Goal: Transaction & Acquisition: Book appointment/travel/reservation

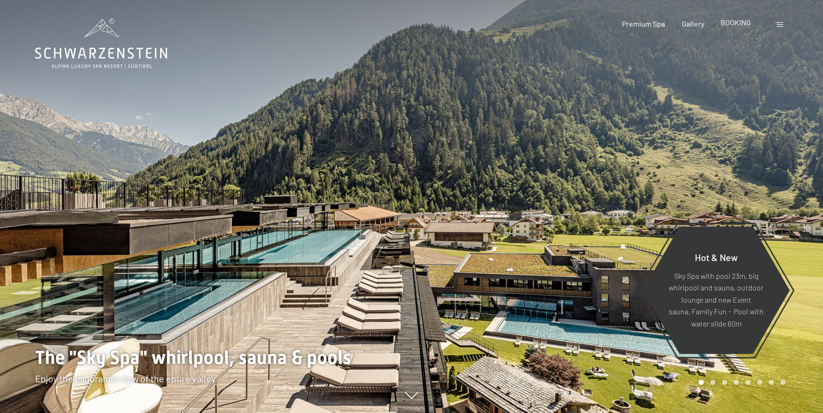
click at [736, 24] on span "BOOKING" at bounding box center [736, 22] width 30 height 9
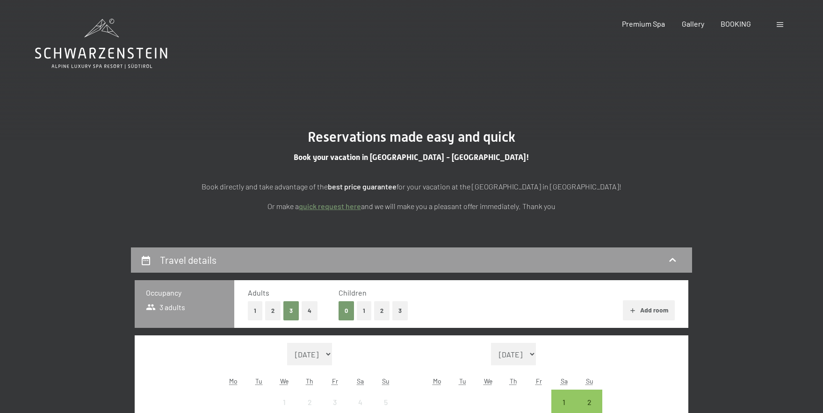
click at [365, 311] on button "1" at bounding box center [364, 310] width 14 height 19
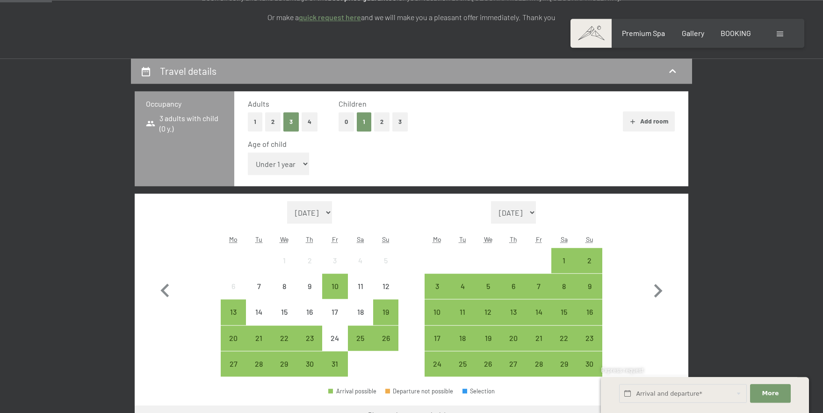
scroll to position [203, 0]
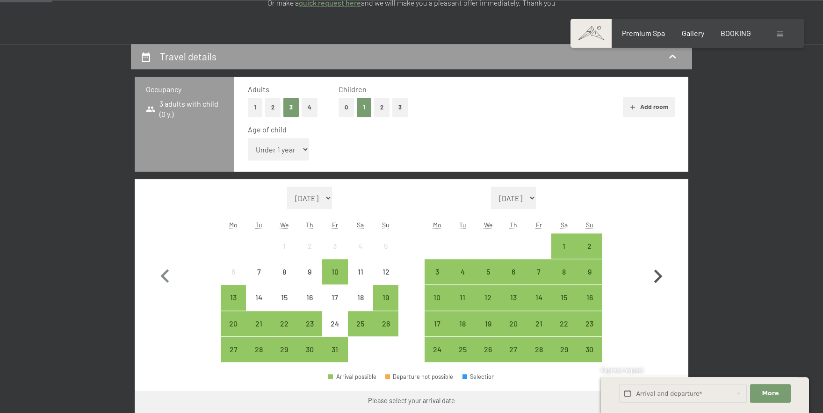
click at [659, 275] on icon "button" at bounding box center [658, 276] width 8 height 14
select select "[DATE]"
select select "2025-12-01"
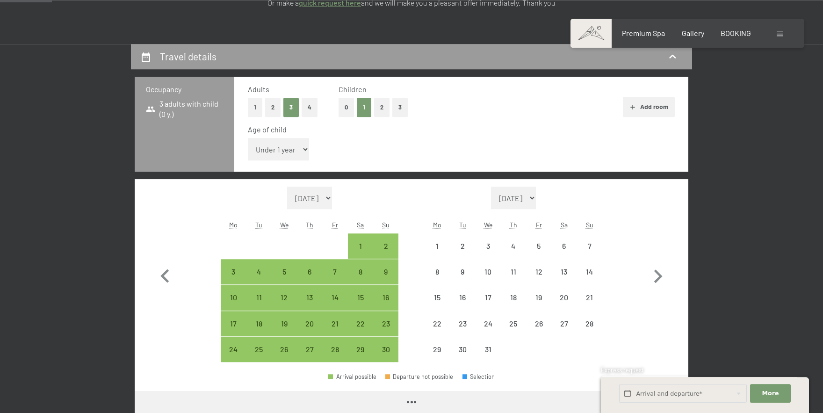
select select "2025-11-01"
select select "2025-12-01"
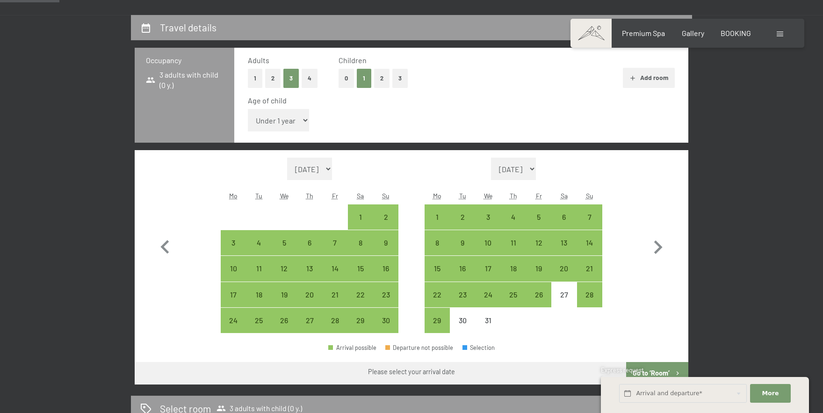
scroll to position [236, 0]
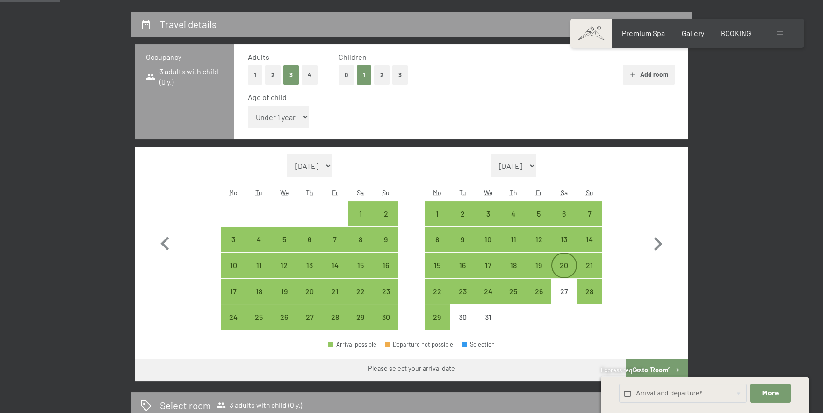
click at [562, 263] on div "20" at bounding box center [563, 272] width 23 height 23
select select "2025-11-01"
select select "2025-12-01"
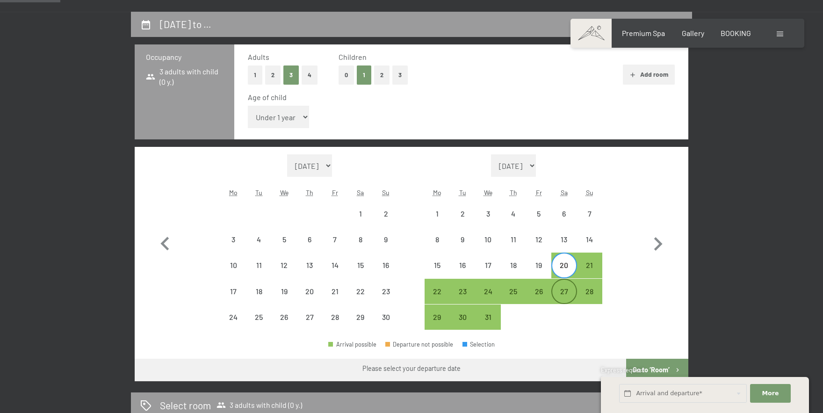
click at [564, 290] on div "27" at bounding box center [563, 299] width 23 height 23
select select "2025-11-01"
select select "2025-12-01"
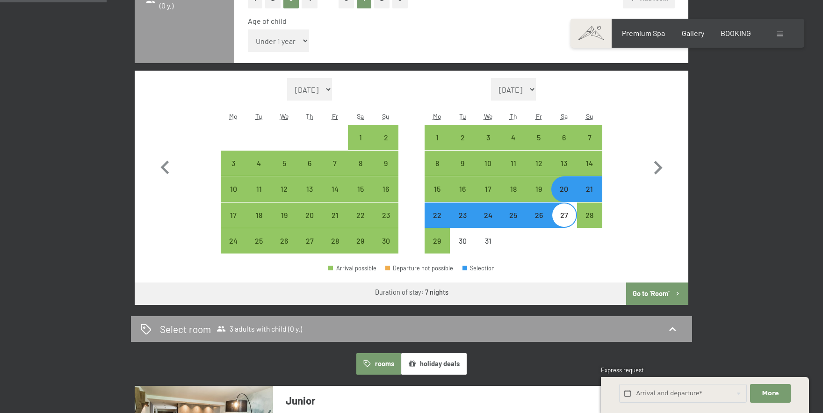
scroll to position [318, 0]
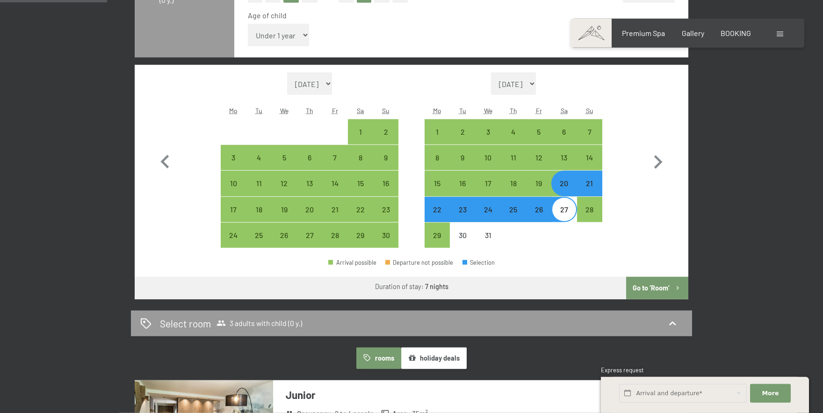
click at [654, 292] on button "Go to ‘Room’" at bounding box center [657, 288] width 62 height 22
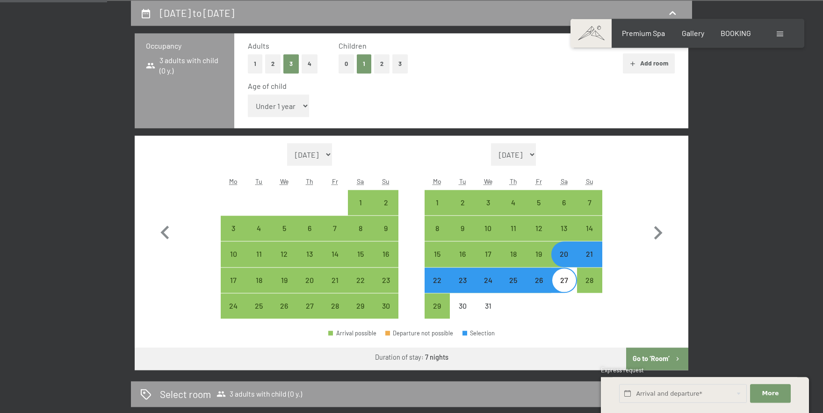
select select "2025-11-01"
select select "2025-12-01"
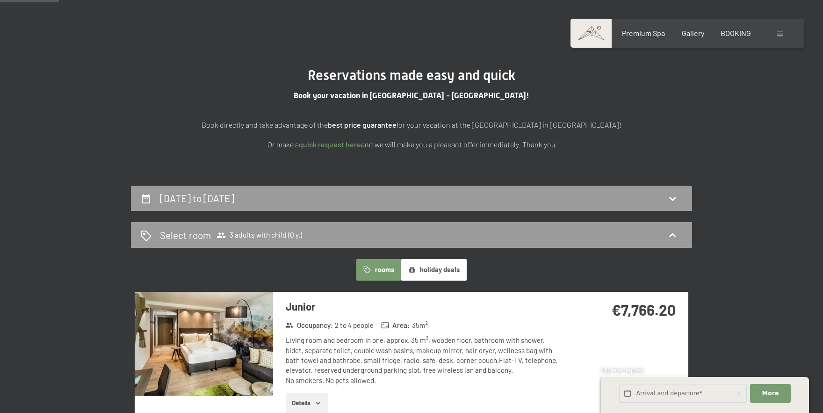
scroll to position [0, 0]
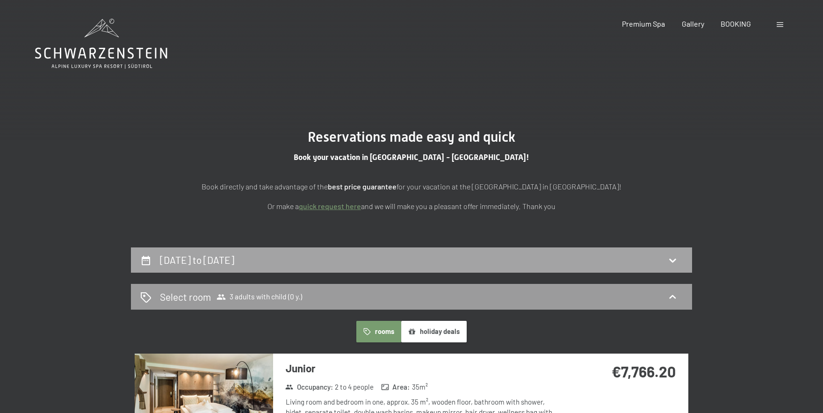
click at [626, 263] on div "20th December to 27th December 2025" at bounding box center [411, 260] width 543 height 14
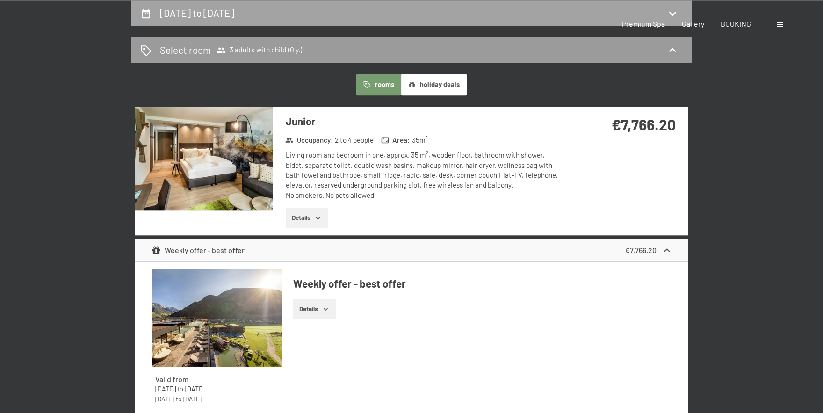
select select "2025-11-01"
select select "2025-12-01"
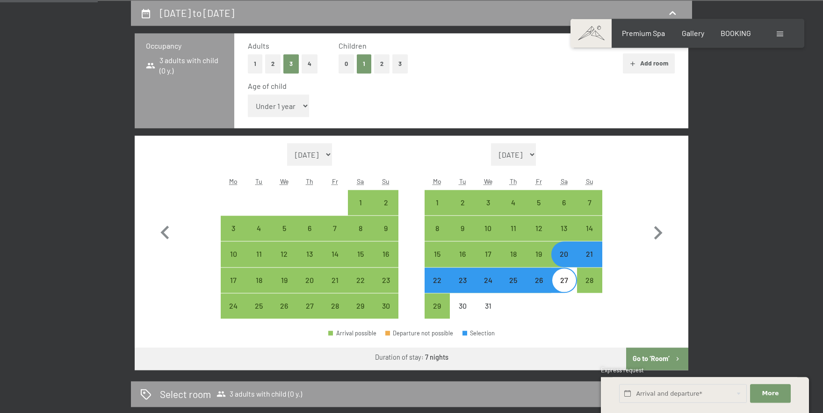
click at [584, 305] on div at bounding box center [589, 305] width 25 height 25
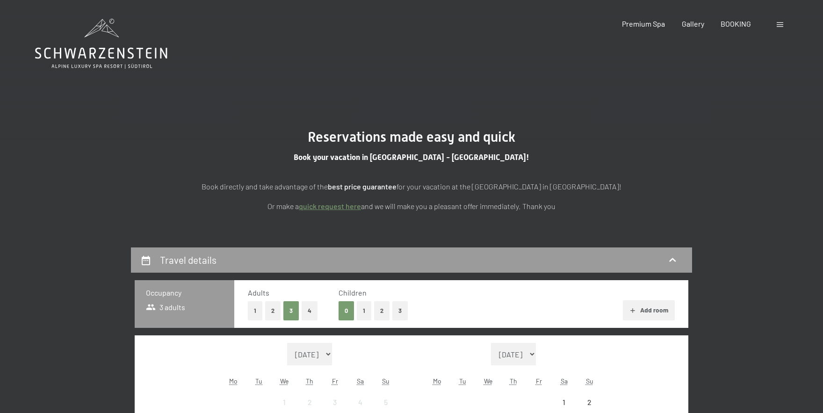
click at [365, 311] on button "1" at bounding box center [364, 310] width 14 height 19
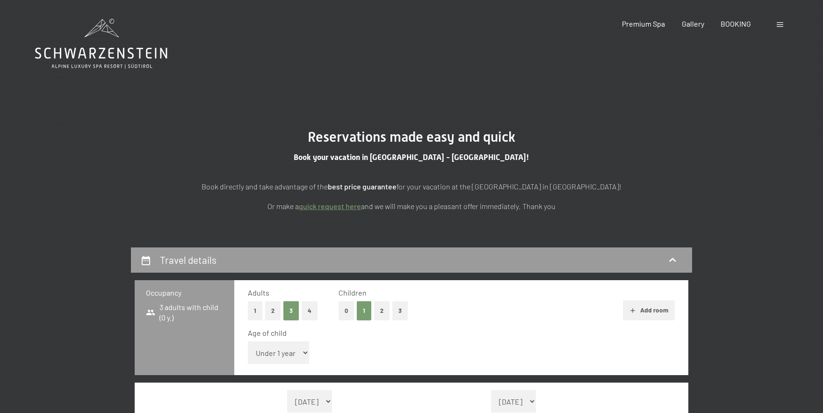
click at [248, 341] on select "Under 1 year 1 year 2 years 3 years 4 years 5 years 6 years 7 years 8 years 9 y…" at bounding box center [278, 352] width 61 height 22
select select "17"
click option "17 years" at bounding box center [0, 0] width 0 height 0
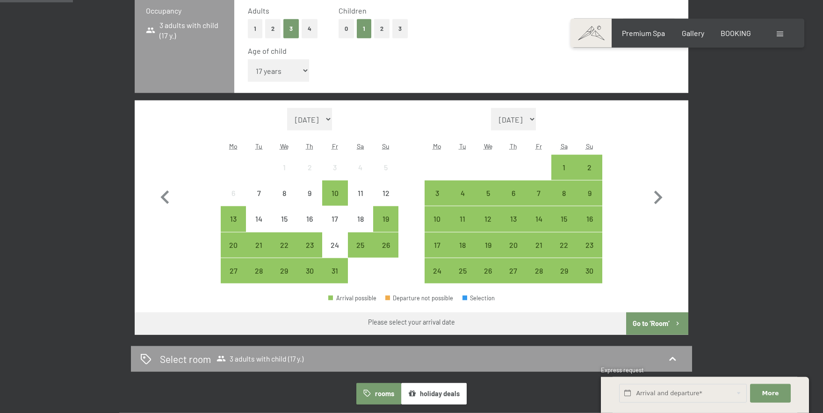
scroll to position [285, 0]
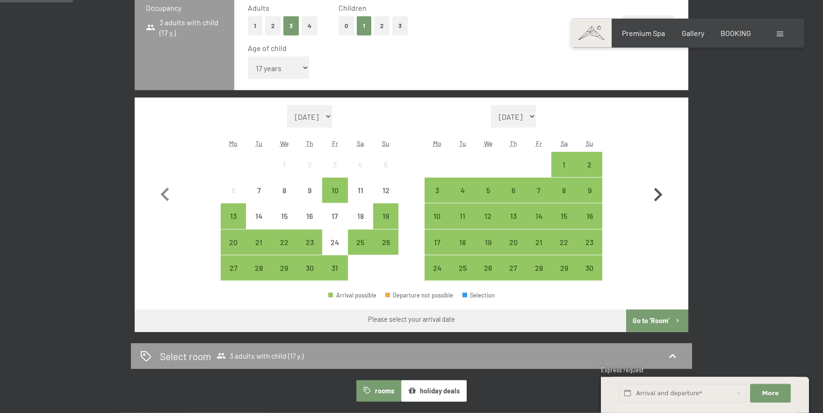
click at [658, 198] on icon "button" at bounding box center [658, 195] width 8 height 14
select select "2025-11-01"
select select "2025-12-01"
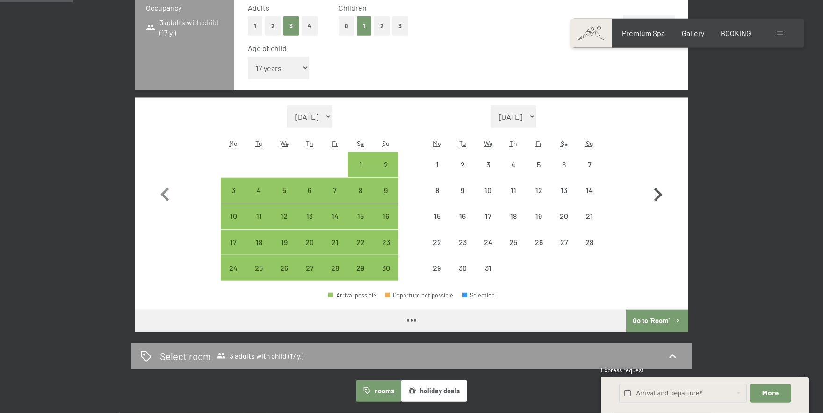
select select "2025-11-01"
select select "2025-12-01"
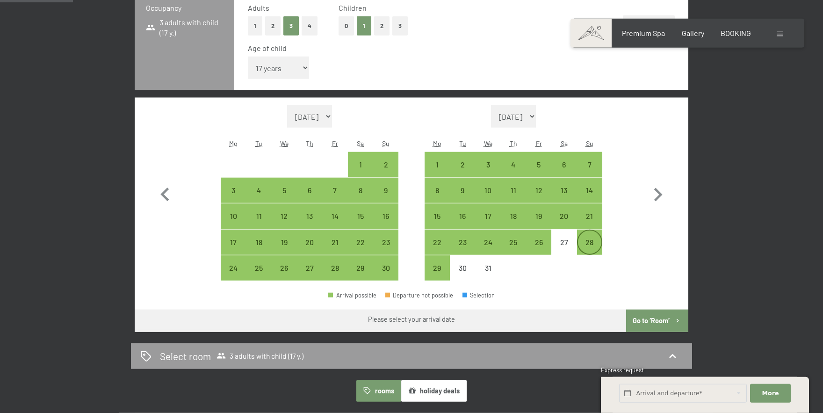
click at [586, 242] on div "28" at bounding box center [589, 250] width 23 height 23
select select "2025-11-01"
select select "2025-12-01"
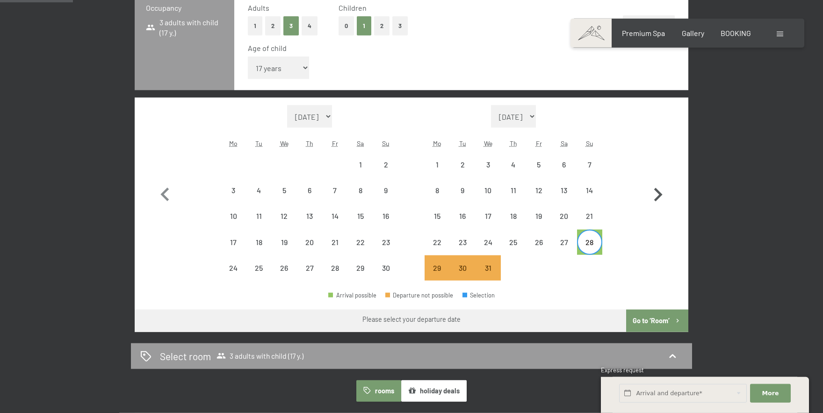
click at [659, 195] on icon "button" at bounding box center [657, 194] width 27 height 27
select select "2025-12-01"
select select "2026-01-01"
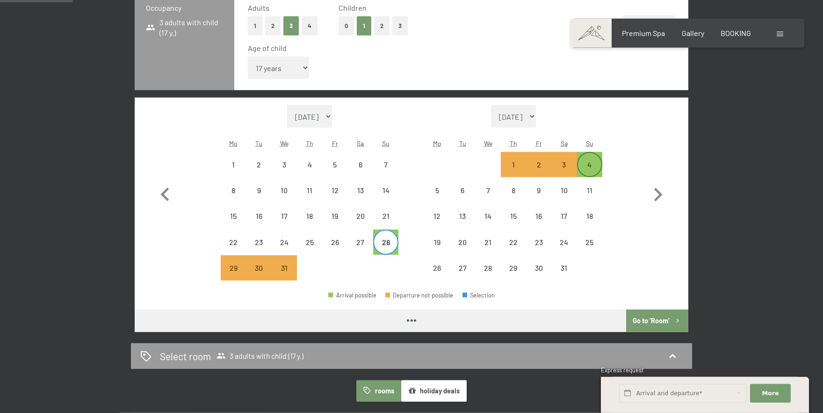
select select "2025-12-01"
select select "2026-01-01"
click at [593, 160] on div "4" at bounding box center [589, 164] width 23 height 23
select select "2025-12-01"
select select "2026-01-01"
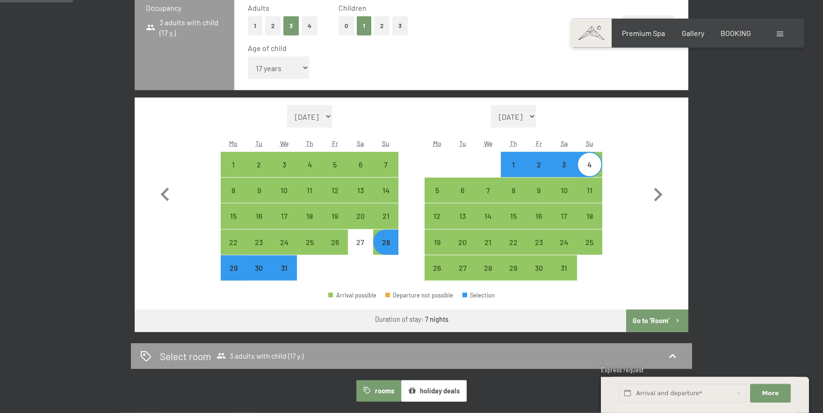
click at [654, 320] on button "Go to ‘Room’" at bounding box center [657, 321] width 62 height 22
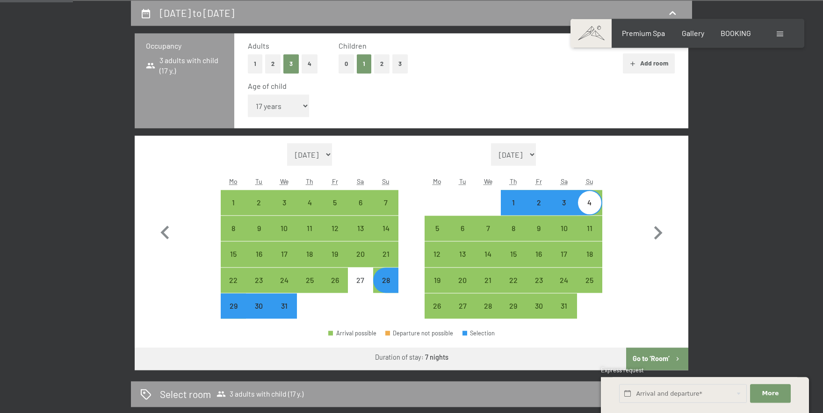
select select "2025-12-01"
select select "2026-01-01"
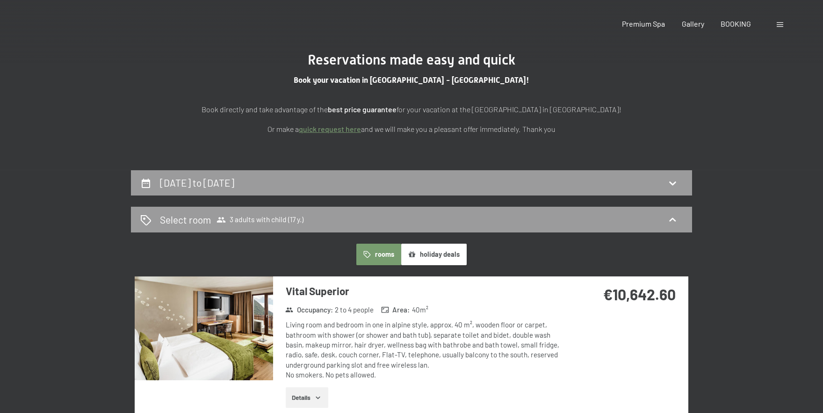
scroll to position [0, 0]
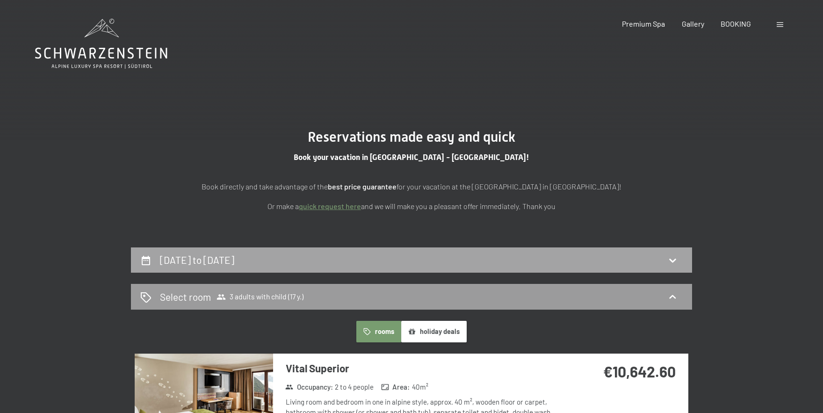
click at [663, 253] on div "28th December to 4th January 2026" at bounding box center [411, 260] width 561 height 26
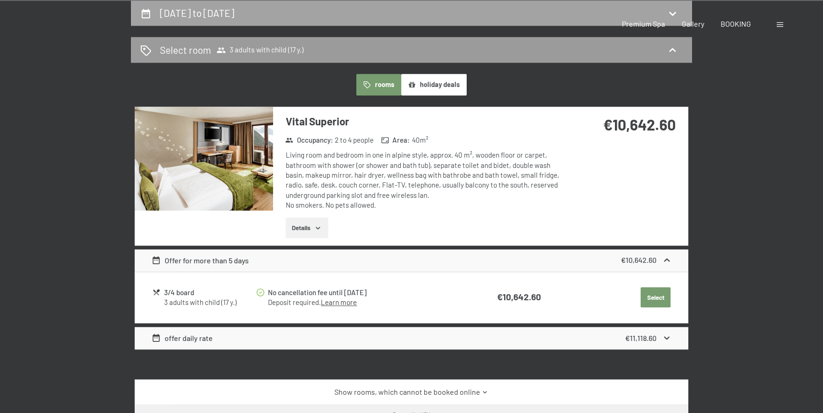
select select "17"
select select "2025-12-01"
select select "2026-01-01"
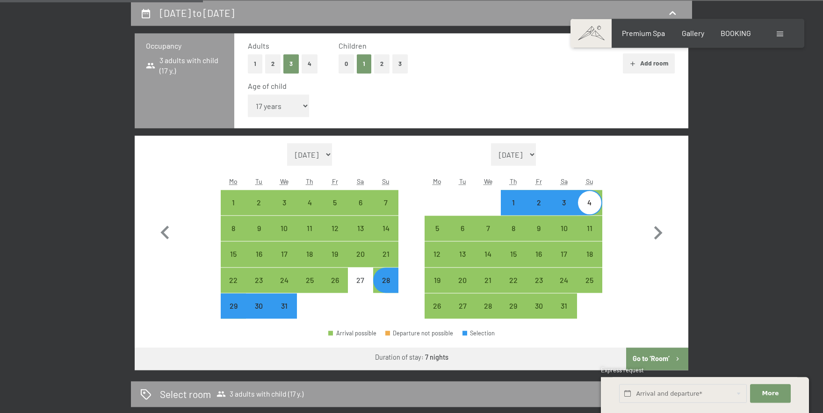
click at [385, 277] on div "28" at bounding box center [385, 287] width 23 height 23
select select "2025-12-01"
select select "2026-01-01"
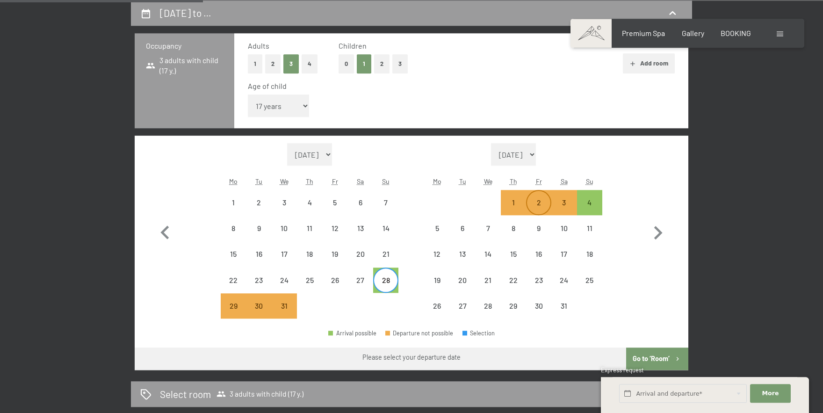
click at [543, 202] on div "2" at bounding box center [538, 210] width 23 height 23
select select "2025-12-01"
select select "2026-01-01"
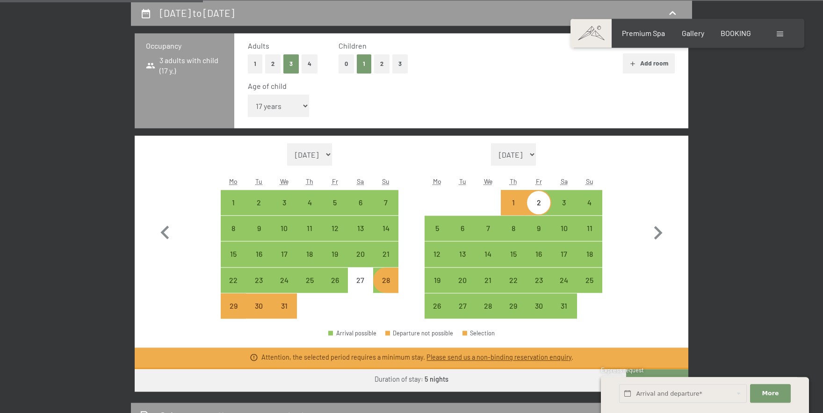
click at [644, 304] on div "Month/year October 2025 November 2025 December 2025 January 2026 February 2026 …" at bounding box center [412, 231] width 521 height 176
click at [567, 206] on div "3" at bounding box center [563, 210] width 23 height 23
select select "2025-12-01"
select select "2026-01-01"
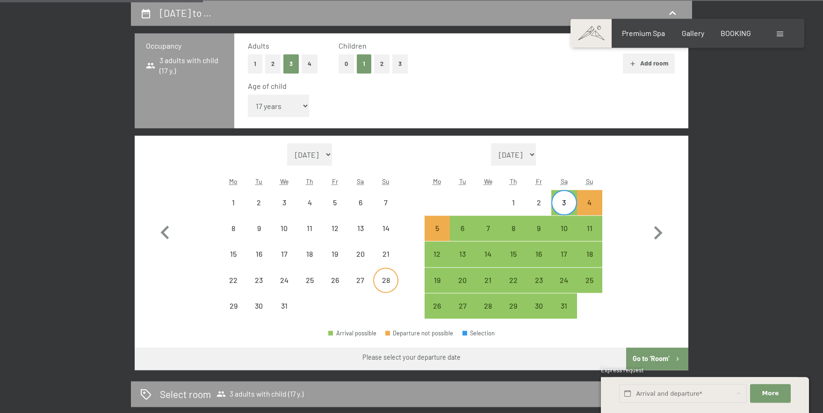
click at [385, 276] on div "28" at bounding box center [385, 287] width 23 height 23
select select "2025-12-01"
select select "2026-01-01"
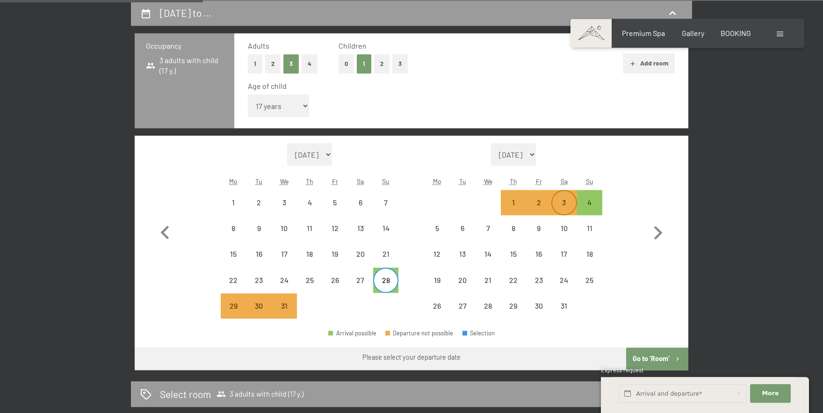
click at [563, 202] on div "3" at bounding box center [563, 210] width 23 height 23
select select "2025-12-01"
select select "2026-01-01"
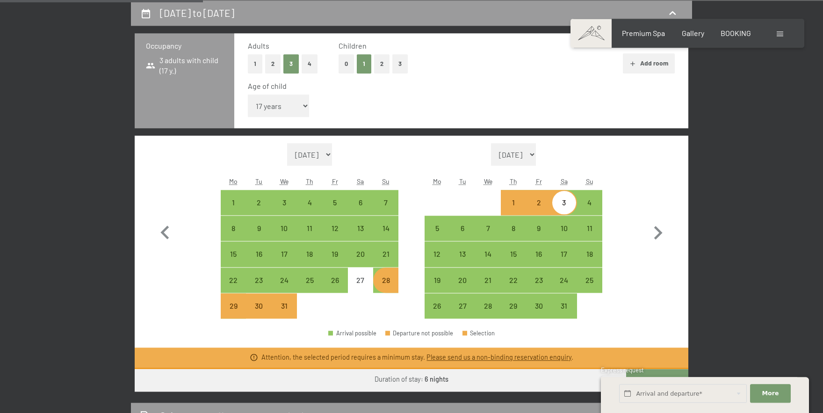
click at [384, 278] on div "28" at bounding box center [385, 287] width 23 height 23
select select "2025-12-01"
select select "2026-01-01"
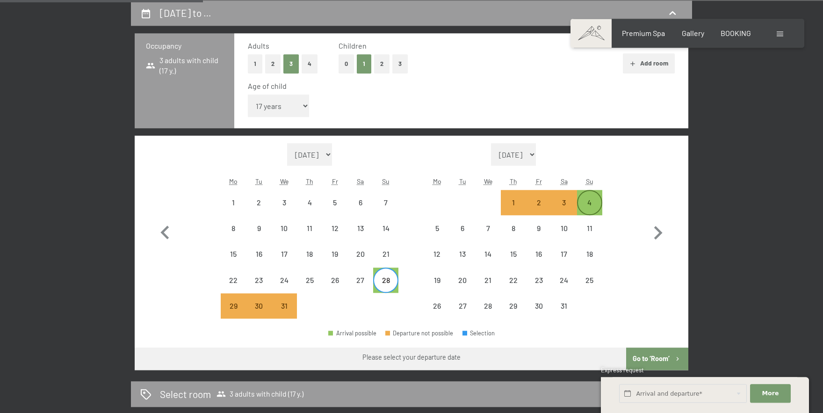
click at [586, 203] on div "4" at bounding box center [589, 210] width 23 height 23
select select "2025-12-01"
select select "2026-01-01"
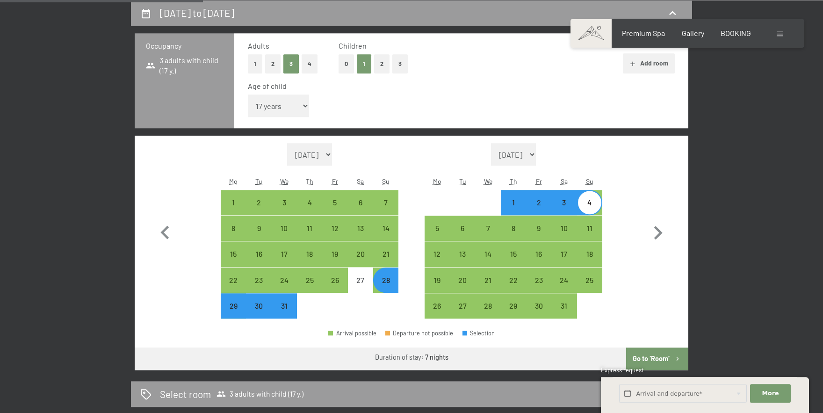
click at [651, 361] on button "Go to ‘Room’" at bounding box center [657, 358] width 62 height 22
select select "2025-12-01"
select select "2026-01-01"
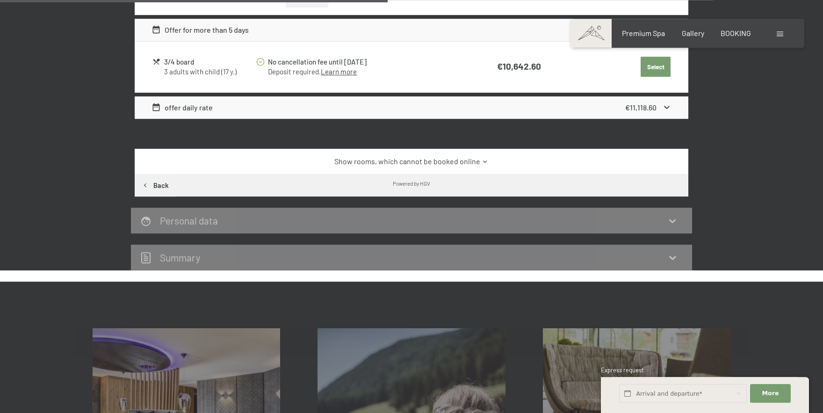
scroll to position [0, 0]
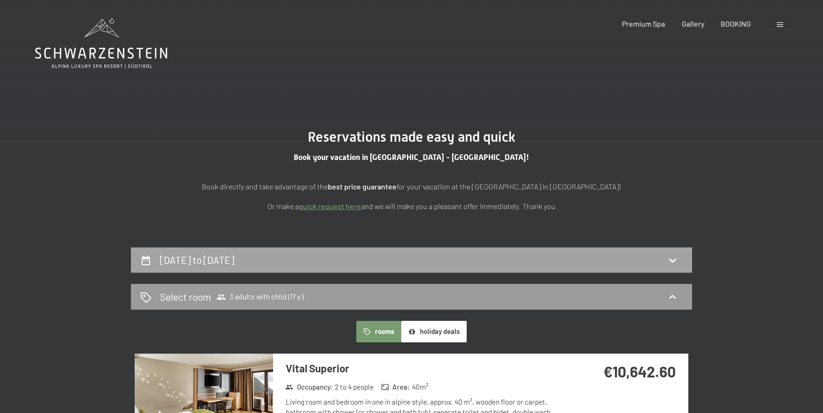
click at [601, 262] on div "28th December to 4th January 2026" at bounding box center [411, 260] width 543 height 14
select select "17"
select select "2025-12-01"
select select "2026-01-01"
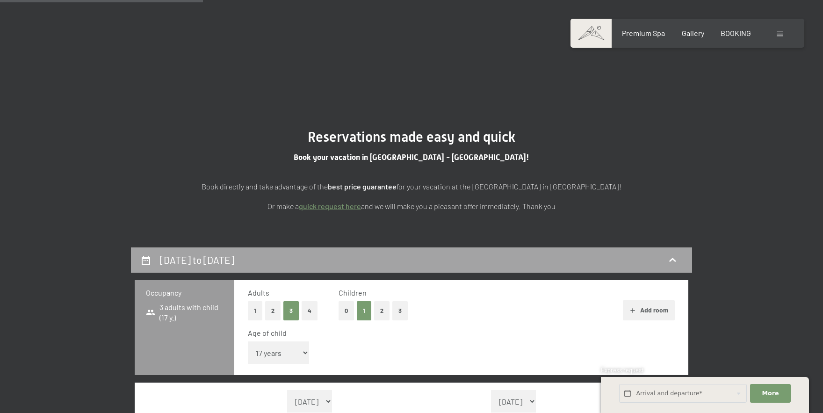
scroll to position [247, 0]
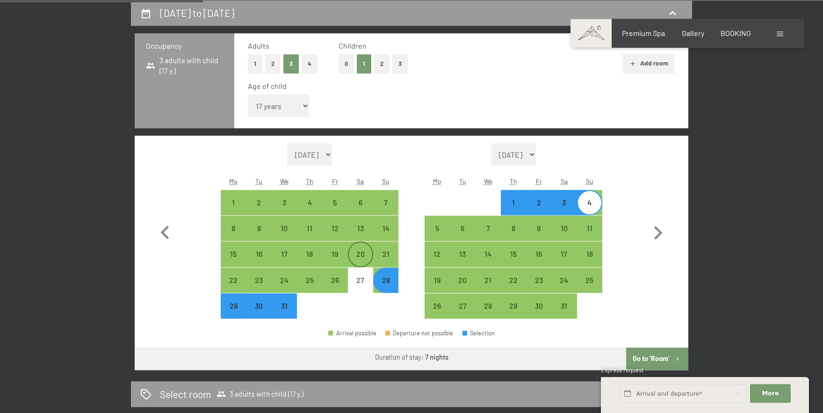
click at [360, 250] on div "20" at bounding box center [360, 261] width 23 height 23
select select "2025-12-01"
select select "2026-01-01"
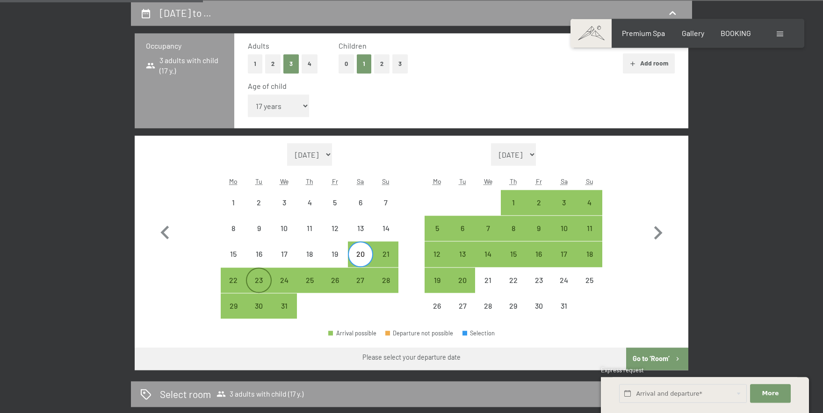
click at [261, 276] on div "23" at bounding box center [258, 287] width 23 height 23
select select "2025-12-01"
select select "2026-01-01"
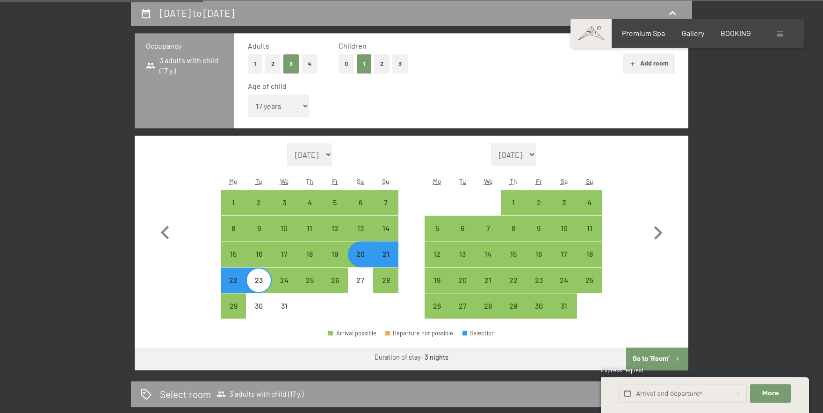
click at [648, 359] on button "Go to ‘Room’" at bounding box center [657, 358] width 62 height 22
select select "2025-12-01"
select select "2026-01-01"
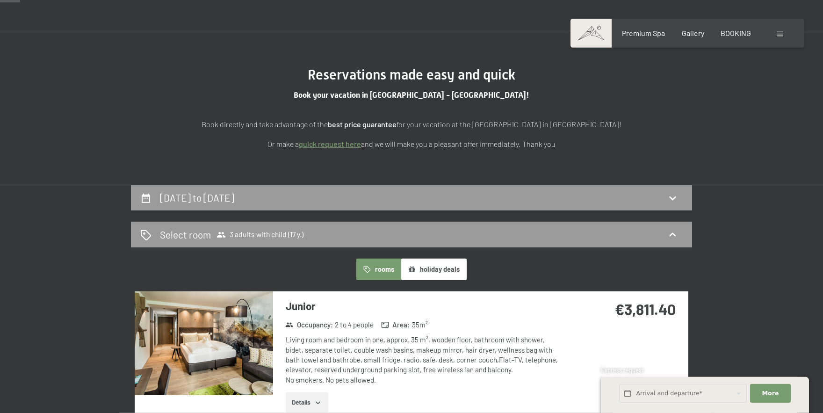
scroll to position [59, 0]
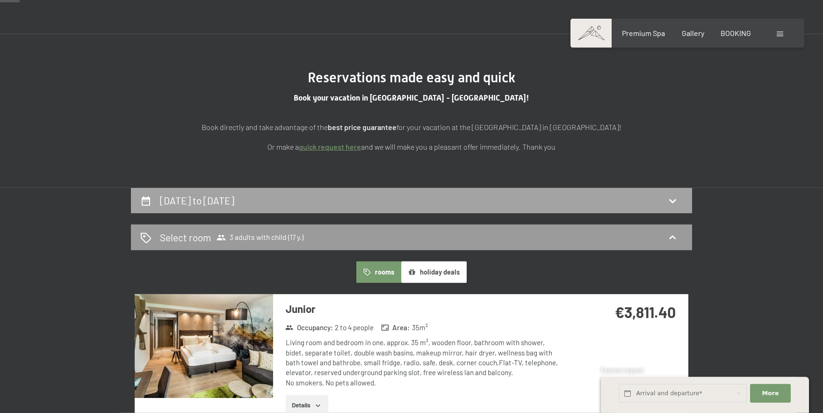
click at [628, 201] on div "20th December to 23rd December 2025" at bounding box center [411, 201] width 543 height 14
select select "17"
select select "2025-12-01"
select select "2026-01-01"
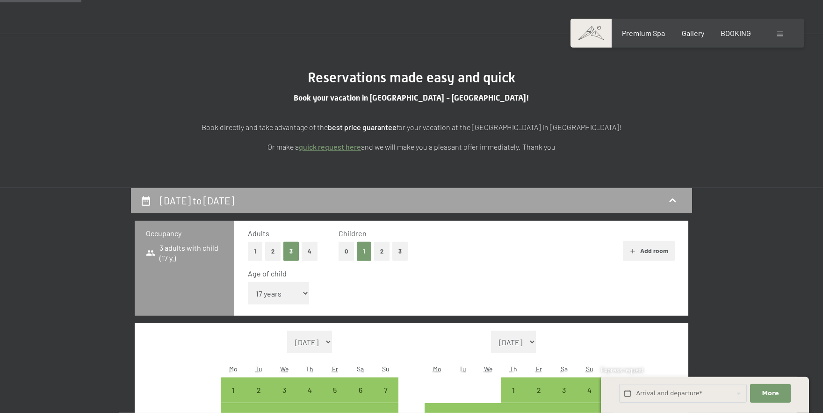
scroll to position [247, 0]
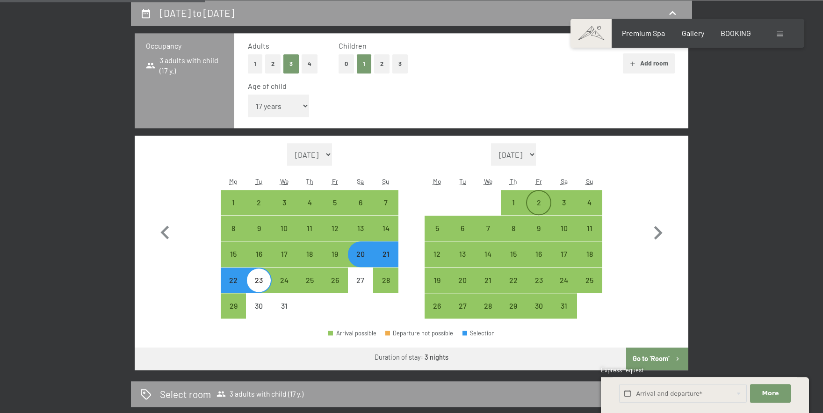
click at [540, 200] on div "2" at bounding box center [538, 210] width 23 height 23
select select "2025-12-01"
select select "2026-01-01"
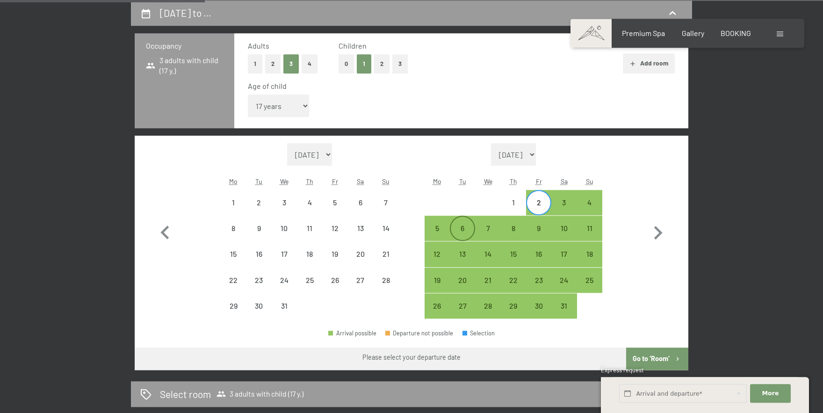
click at [461, 225] on div "6" at bounding box center [462, 235] width 23 height 23
select select "2025-12-01"
select select "2026-01-01"
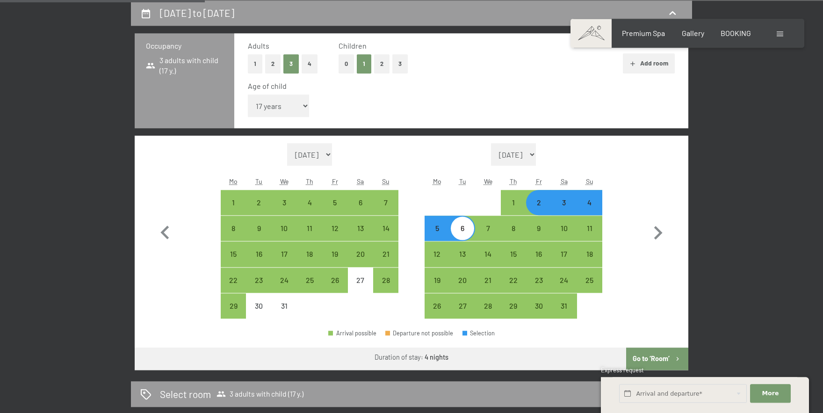
click at [654, 357] on button "Go to ‘Room’" at bounding box center [657, 358] width 62 height 22
select select "2025-12-01"
select select "2026-01-01"
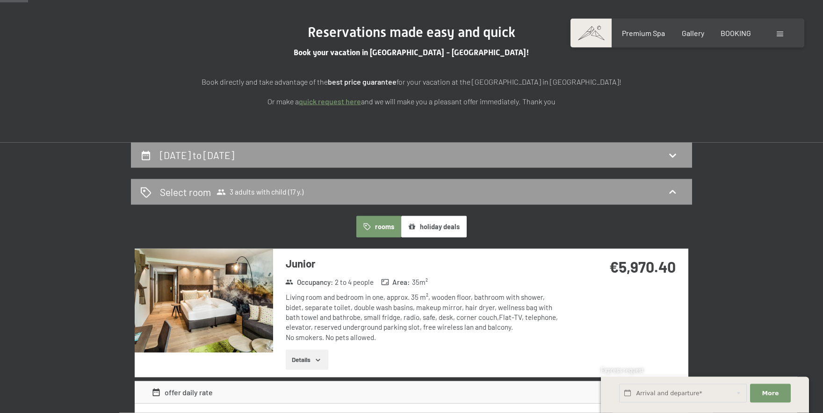
scroll to position [0, 0]
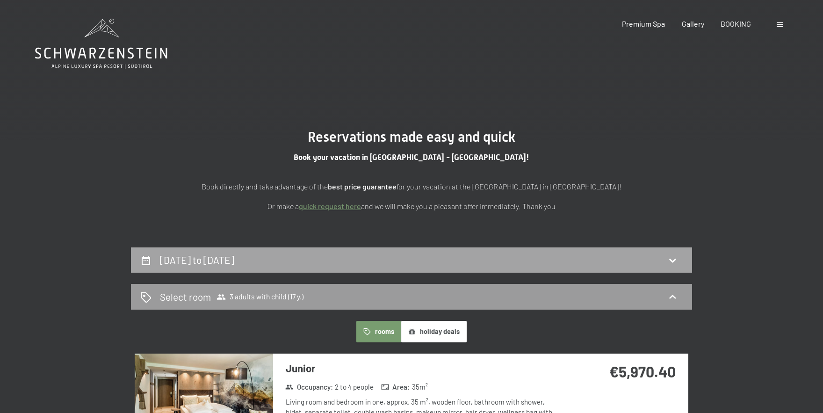
click at [660, 261] on div "2nd January to 6th January 2026" at bounding box center [411, 260] width 543 height 14
select select "17"
select select "2025-12-01"
select select "2026-01-01"
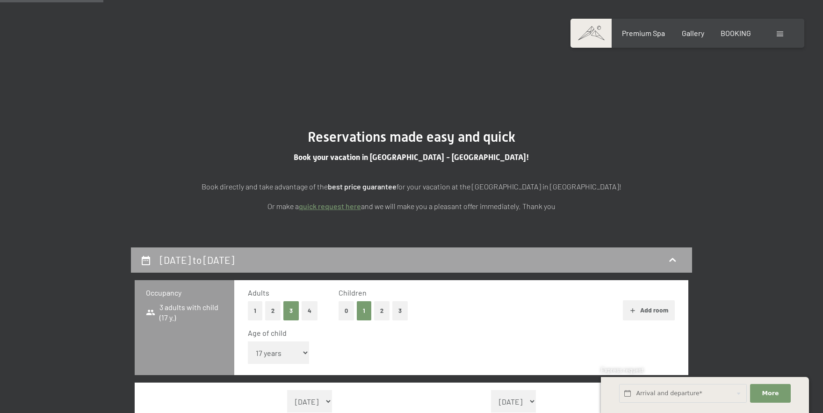
scroll to position [247, 0]
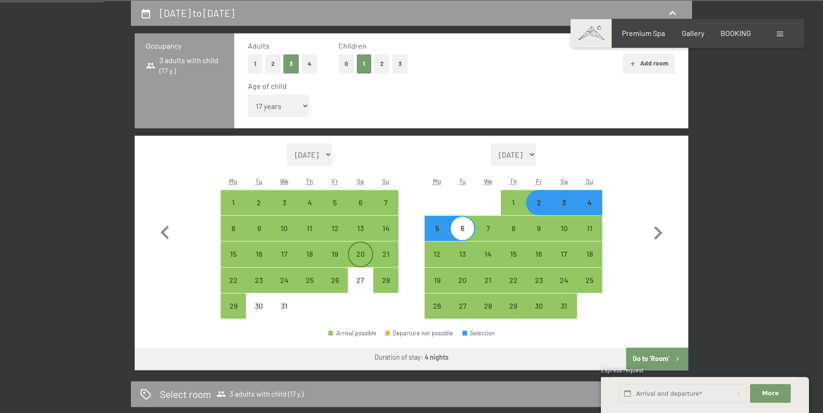
click at [364, 254] on div "20" at bounding box center [360, 261] width 23 height 23
select select "2025-12-01"
select select "2026-01-01"
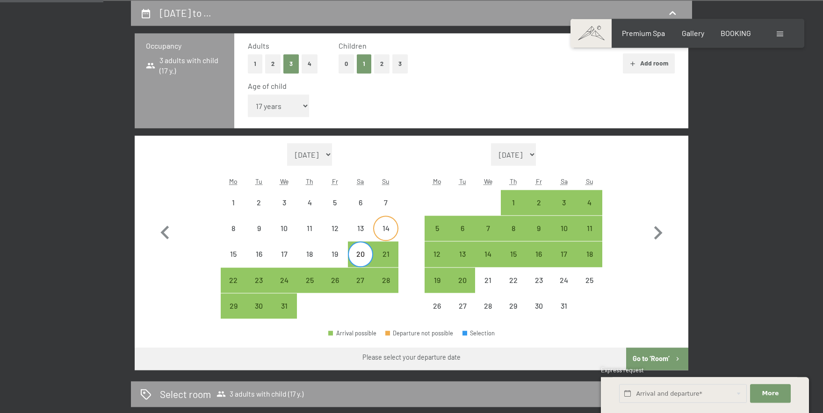
click at [379, 224] on div "14" at bounding box center [385, 235] width 23 height 23
select select "2025-12-01"
select select "2026-01-01"
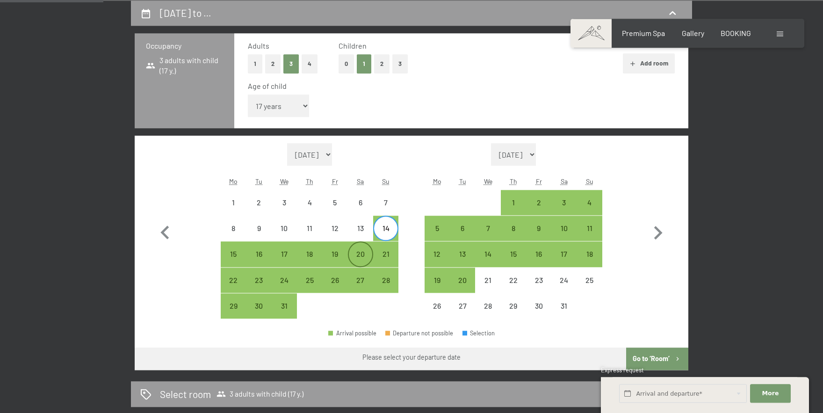
click at [360, 252] on div "20" at bounding box center [360, 261] width 23 height 23
select select "2025-12-01"
select select "2026-01-01"
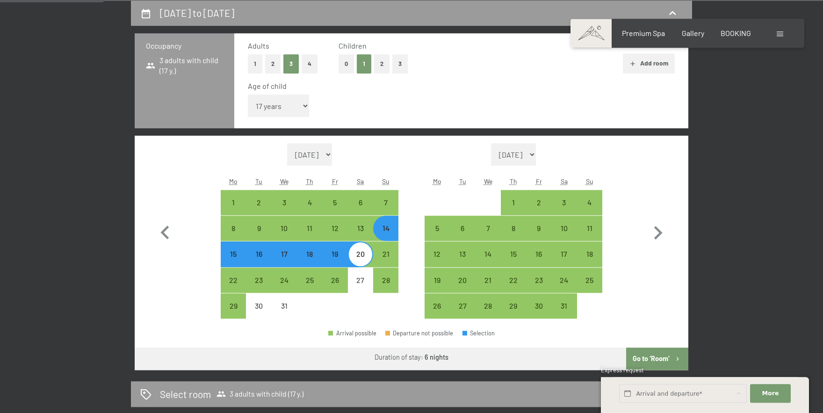
click at [660, 361] on button "Go to ‘Room’" at bounding box center [657, 358] width 62 height 22
select select "2025-12-01"
select select "2026-01-01"
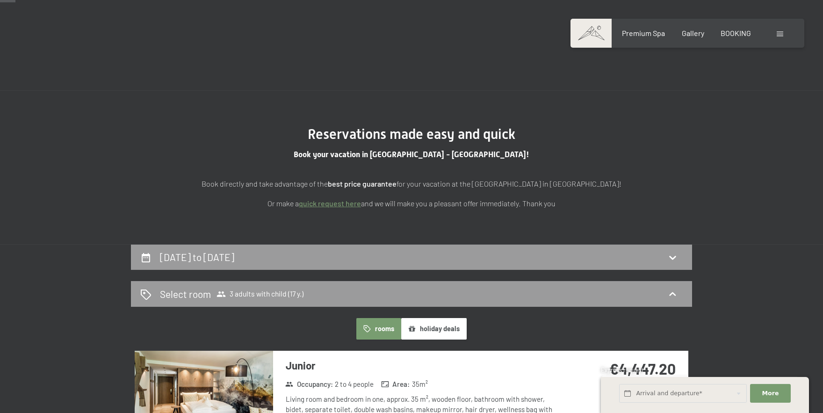
scroll to position [0, 0]
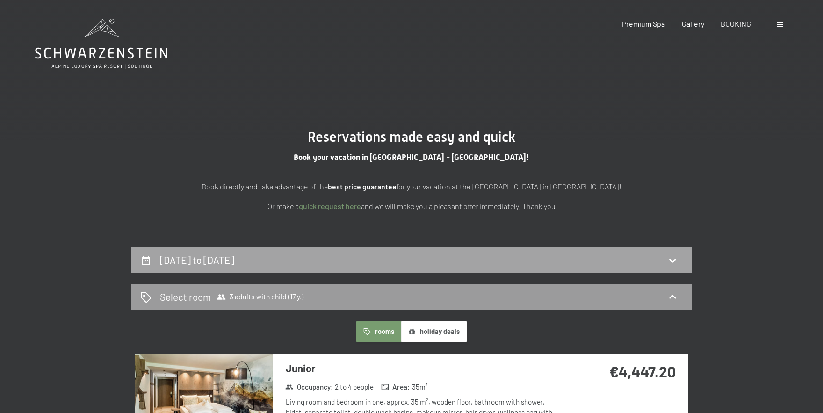
click at [475, 261] on div "14th December to 20th December 2025" at bounding box center [411, 260] width 543 height 14
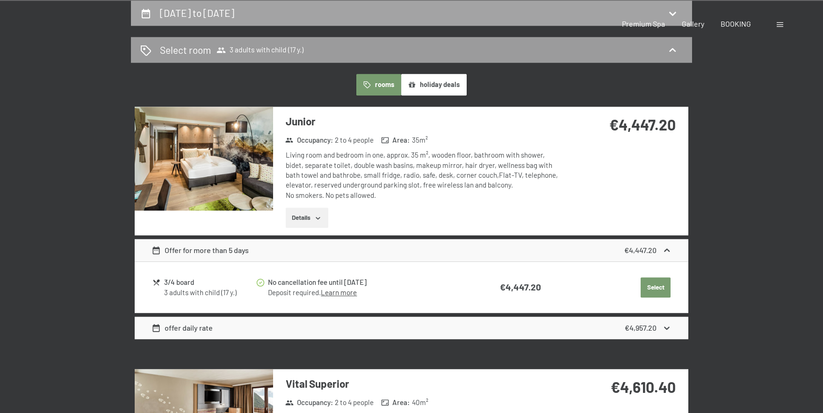
select select "17"
select select "2025-12-01"
select select "2026-01-01"
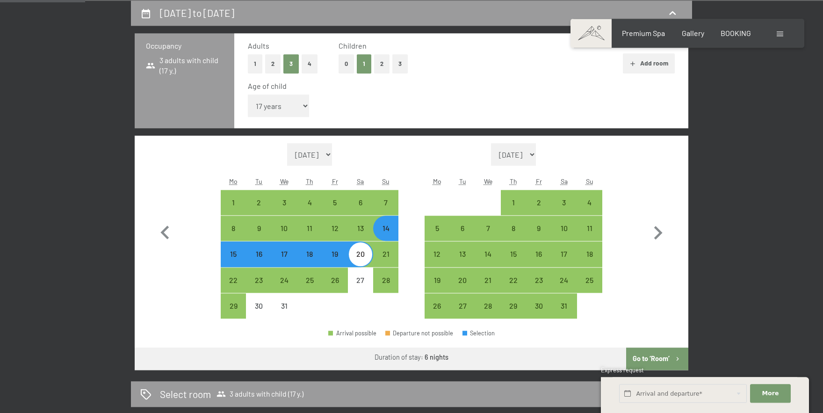
click at [274, 66] on button "2" at bounding box center [272, 63] width 15 height 19
select select "2025-12-01"
select select "2026-01-01"
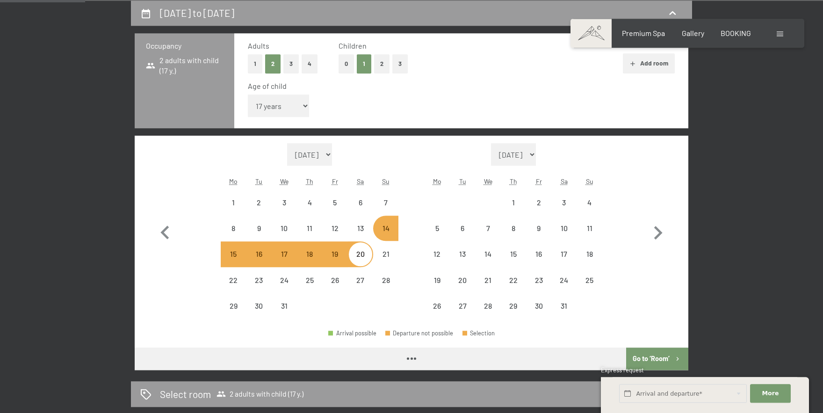
select select "2025-12-01"
select select "2026-01-01"
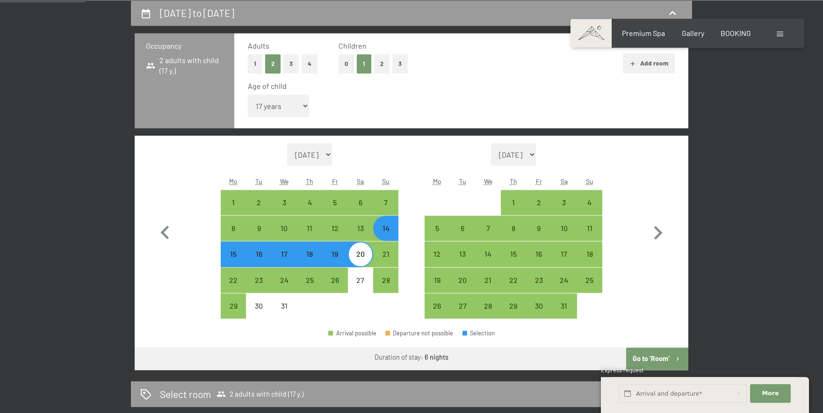
click at [646, 362] on button "Go to ‘Room’" at bounding box center [657, 358] width 62 height 22
select select "2025-12-01"
select select "2026-01-01"
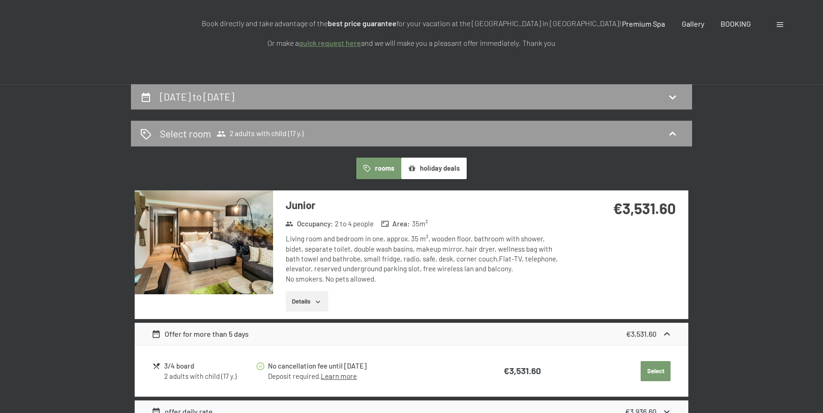
scroll to position [0, 0]
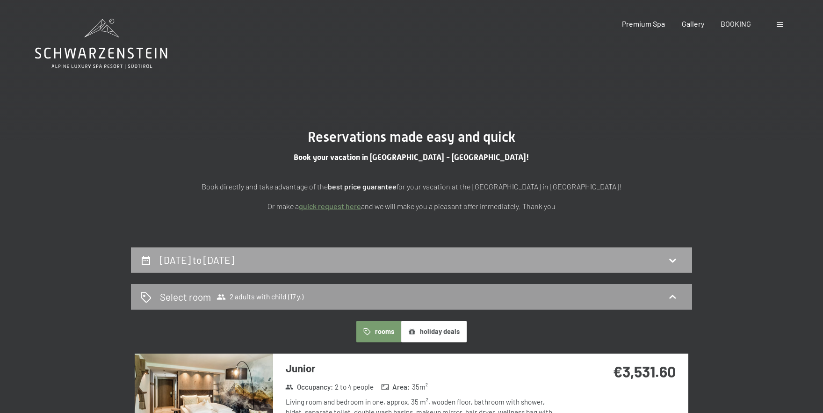
click at [425, 269] on div "14th December to 20th December 2025" at bounding box center [411, 260] width 561 height 26
select select "17"
select select "2025-12-01"
select select "2026-01-01"
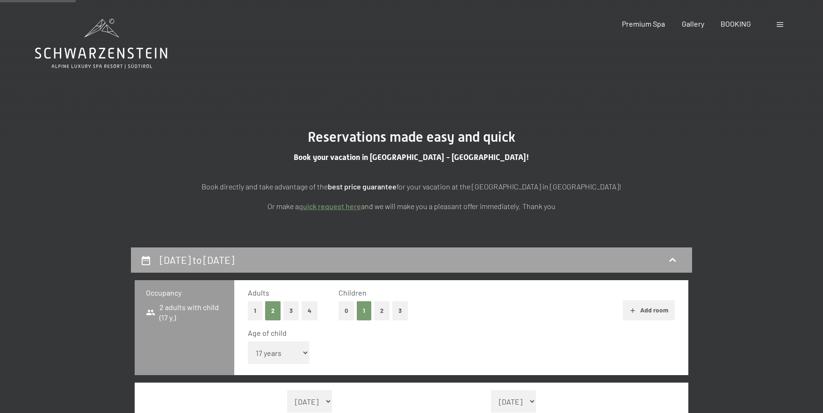
scroll to position [247, 0]
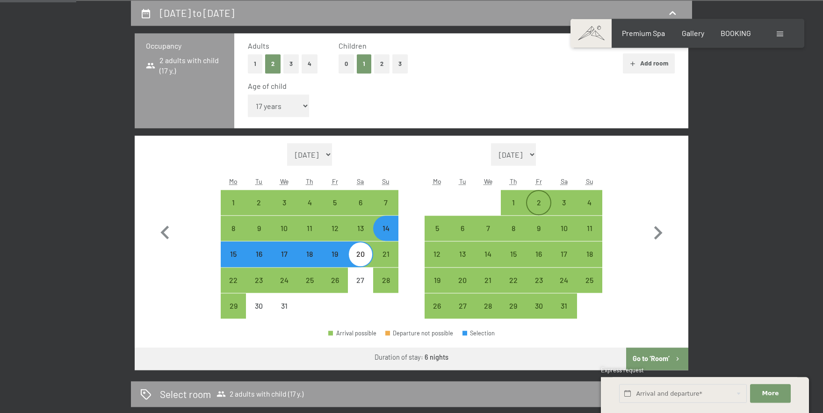
click at [535, 205] on div "2" at bounding box center [538, 210] width 23 height 23
select select "2025-12-01"
select select "2026-01-01"
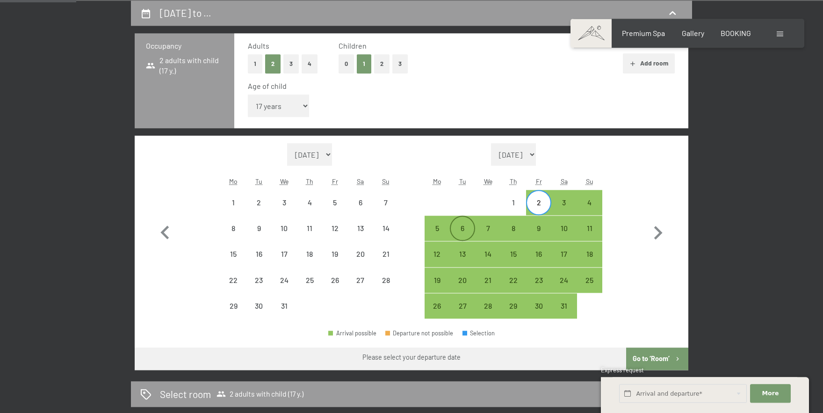
click at [461, 231] on div "6" at bounding box center [462, 235] width 23 height 23
select select "2025-12-01"
select select "2026-01-01"
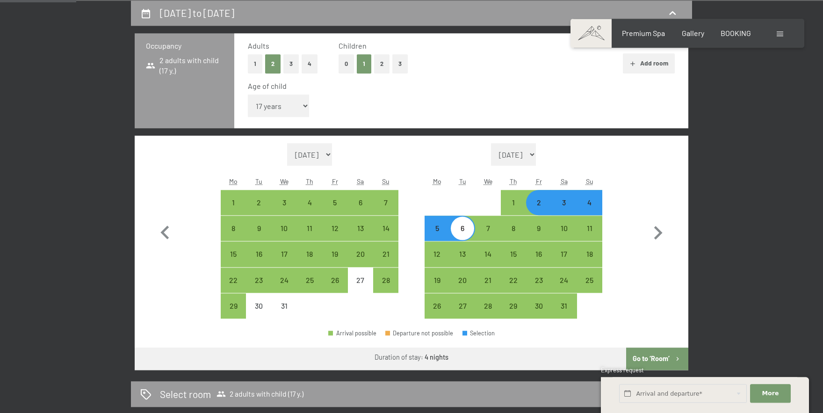
click at [659, 359] on button "Go to ‘Room’" at bounding box center [657, 358] width 62 height 22
select select "2025-12-01"
select select "2026-01-01"
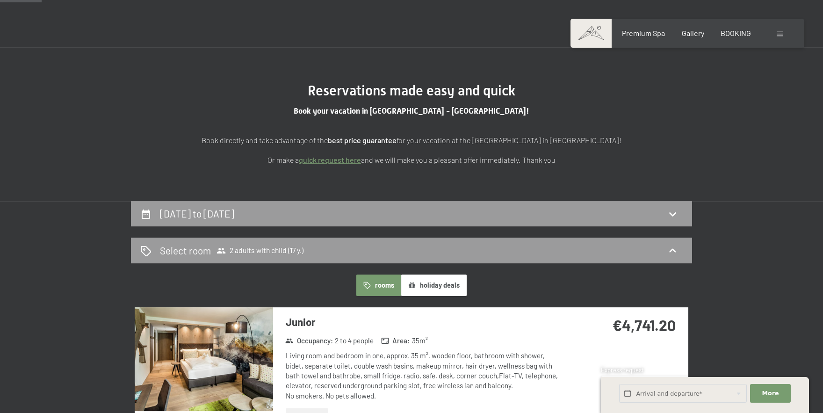
scroll to position [0, 0]
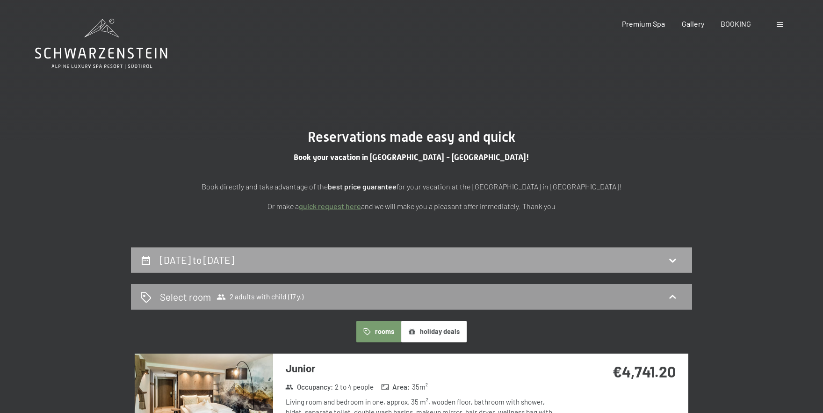
click at [626, 263] on div "2nd January to 6th January 2026" at bounding box center [411, 260] width 543 height 14
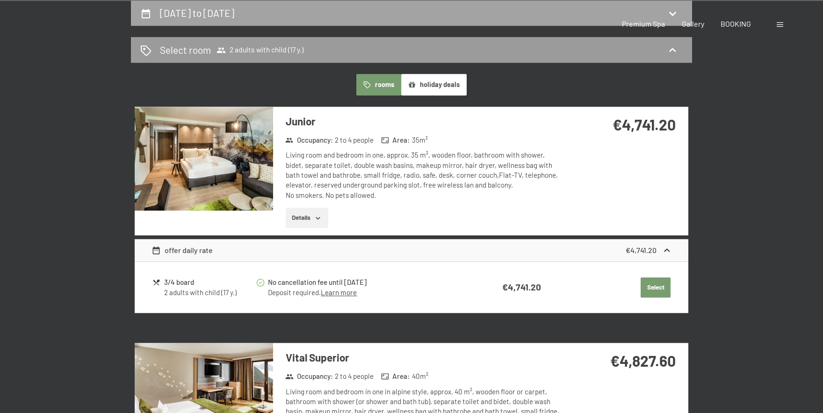
select select "17"
select select "2025-12-01"
select select "2026-01-01"
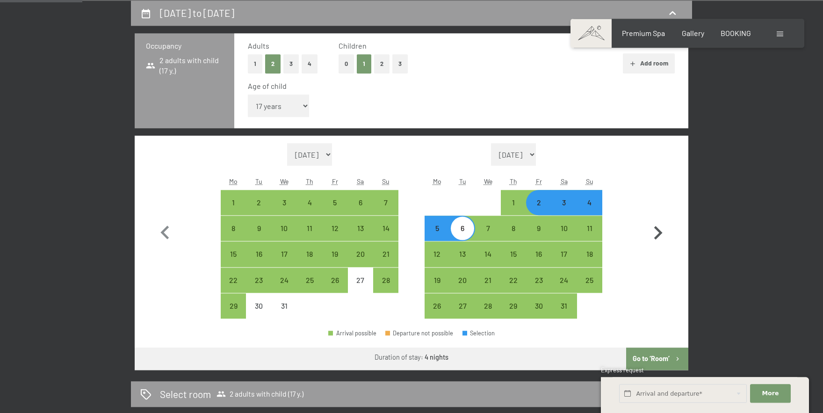
click at [656, 231] on icon "button" at bounding box center [657, 232] width 27 height 27
select select "2026-01-01"
select select "2026-02-01"
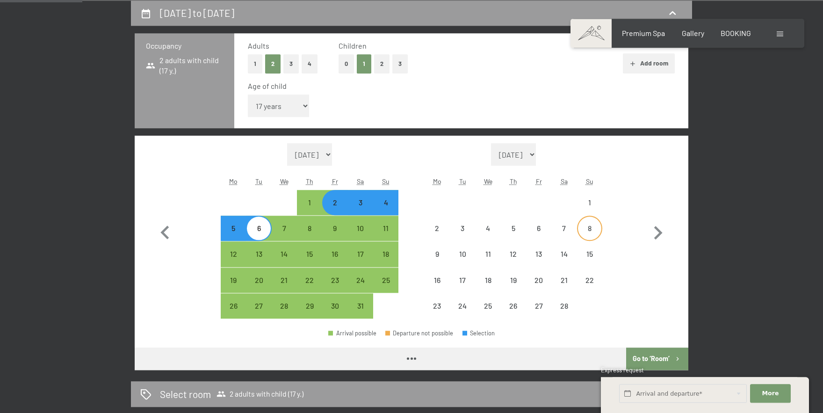
select select "2026-01-01"
select select "2026-02-01"
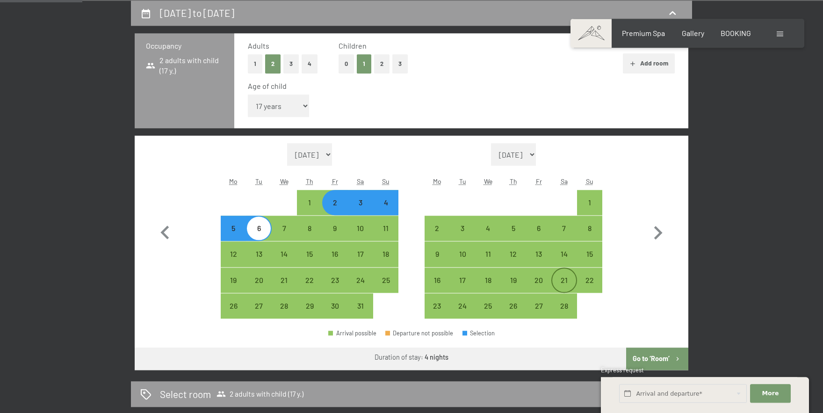
click at [565, 277] on div "21" at bounding box center [563, 287] width 23 height 23
select select "2026-01-01"
select select "2026-02-01"
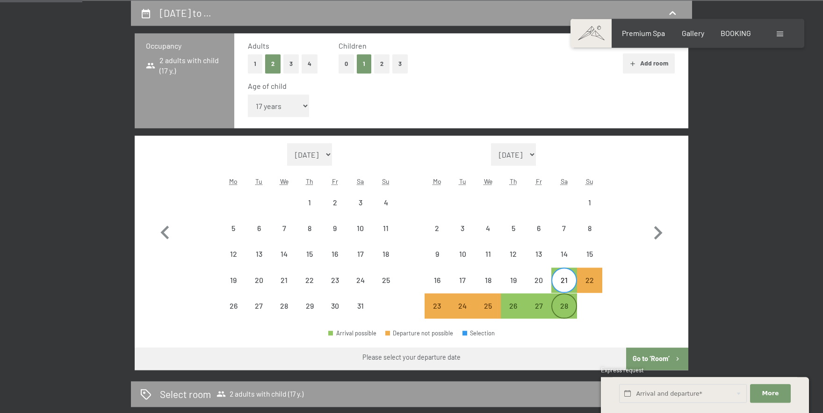
click at [565, 297] on div "28" at bounding box center [563, 305] width 23 height 23
select select "2026-01-01"
select select "2026-02-01"
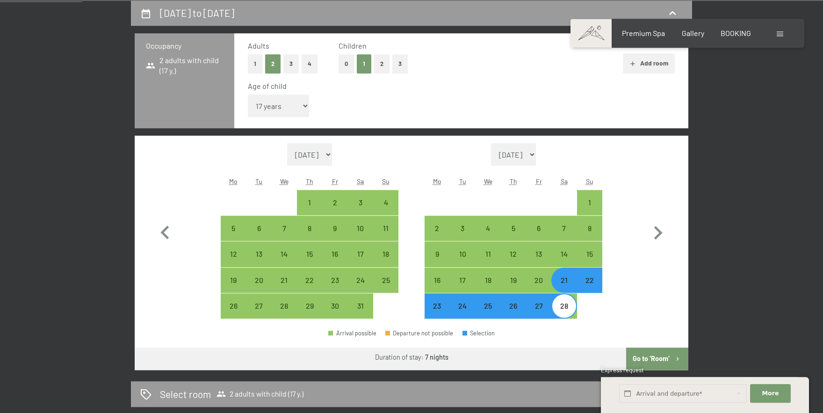
click at [660, 364] on button "Go to ‘Room’" at bounding box center [657, 358] width 62 height 22
select select "2026-01-01"
select select "2026-02-01"
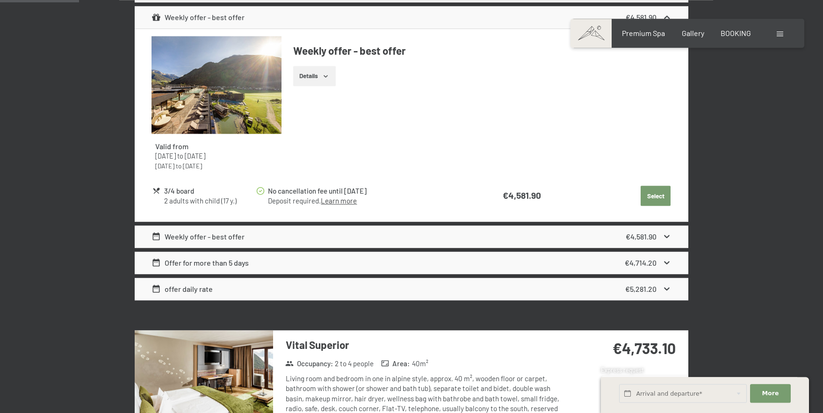
scroll to position [364, 0]
